Goal: Information Seeking & Learning: Learn about a topic

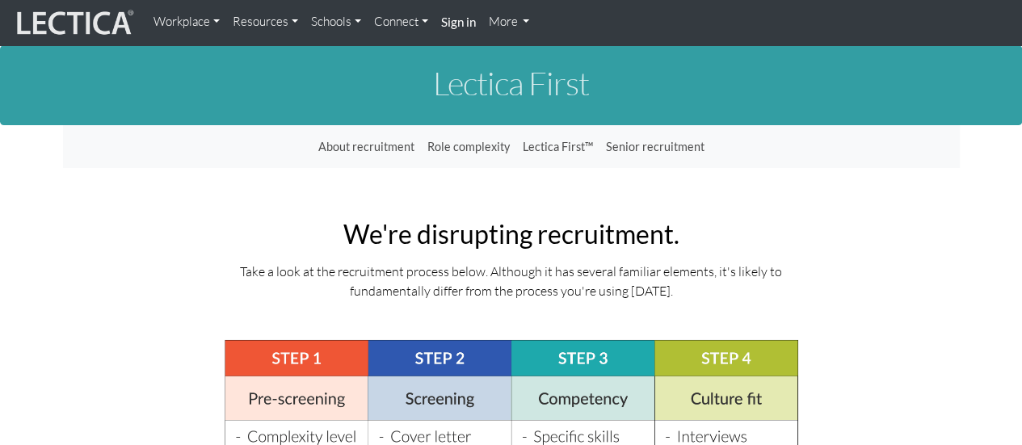
click at [355, 18] on link "Schools" at bounding box center [335, 21] width 63 height 31
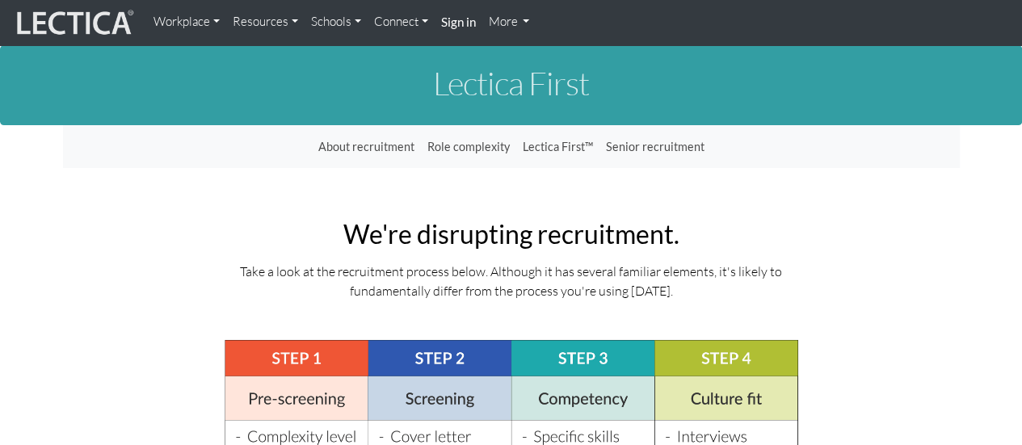
click at [97, 17] on img at bounding box center [73, 22] width 121 height 31
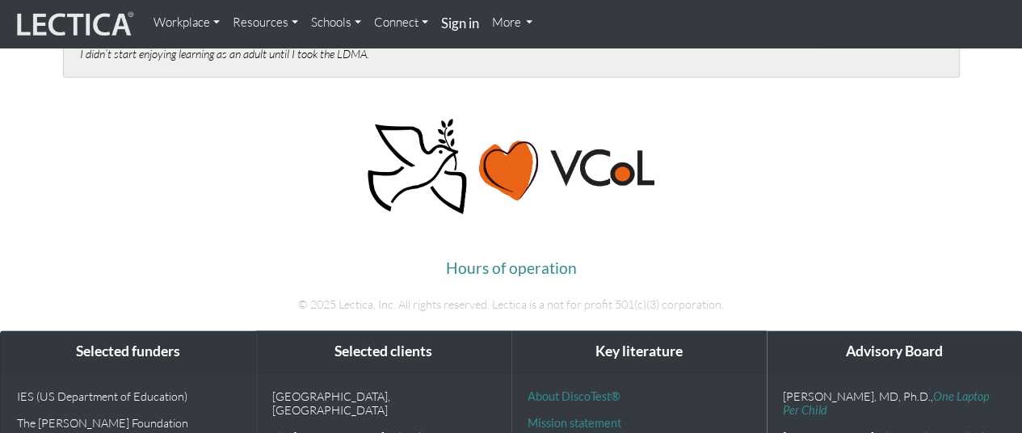
scroll to position [4027, 0]
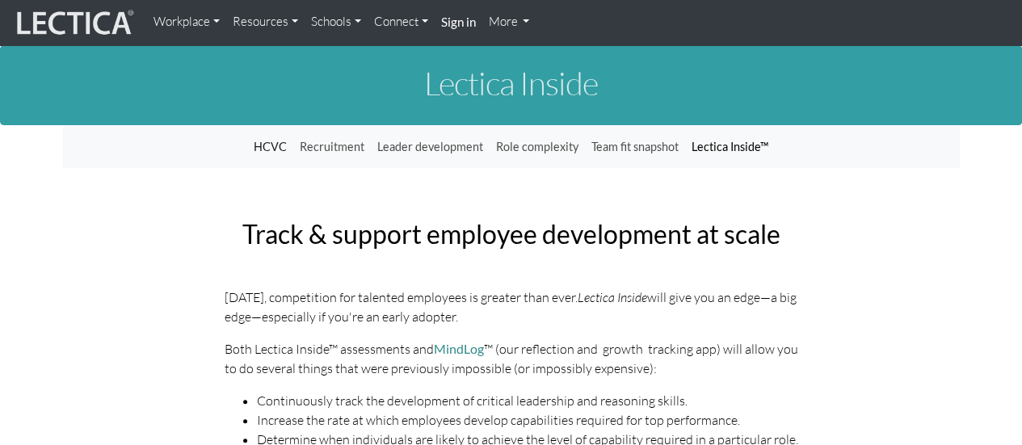
click at [736, 153] on link "Lectica Inside™" at bounding box center [730, 147] width 90 height 31
click at [743, 141] on link "Lectica Inside™" at bounding box center [730, 147] width 90 height 31
